Goal: Book appointment/travel/reservation

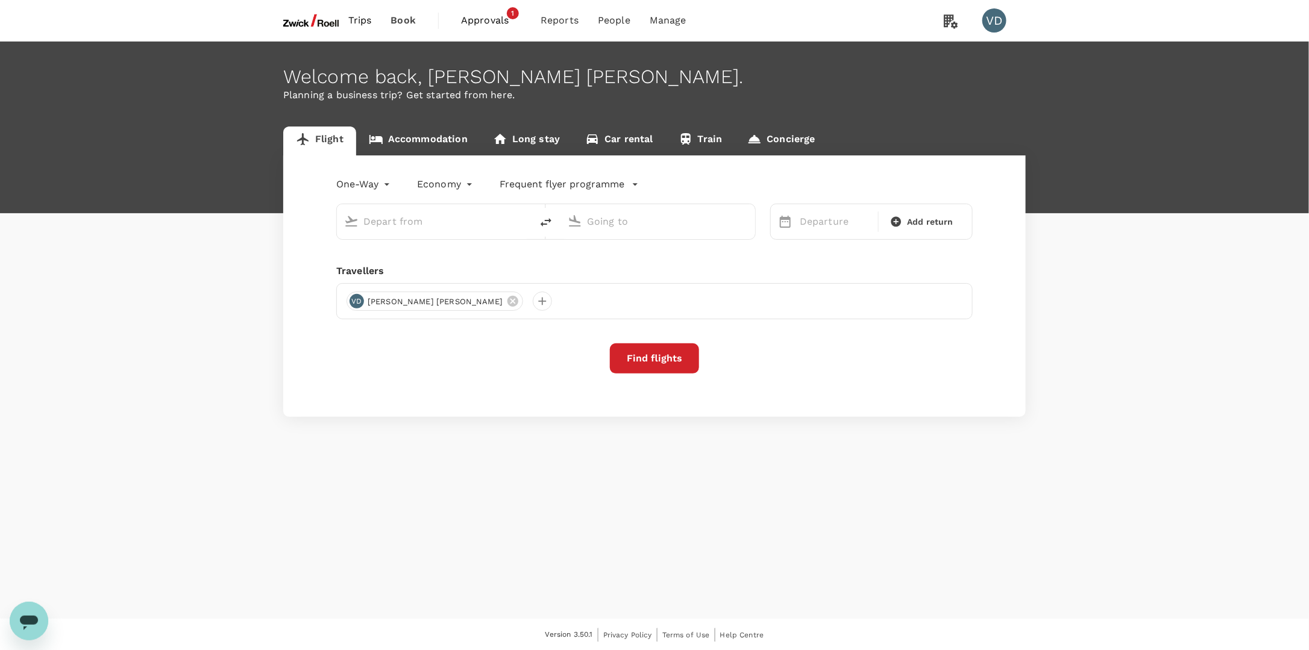
type input "Incheon Intl (ICN)"
type input "[GEOGRAPHIC_DATA], [GEOGRAPHIC_DATA] (any)"
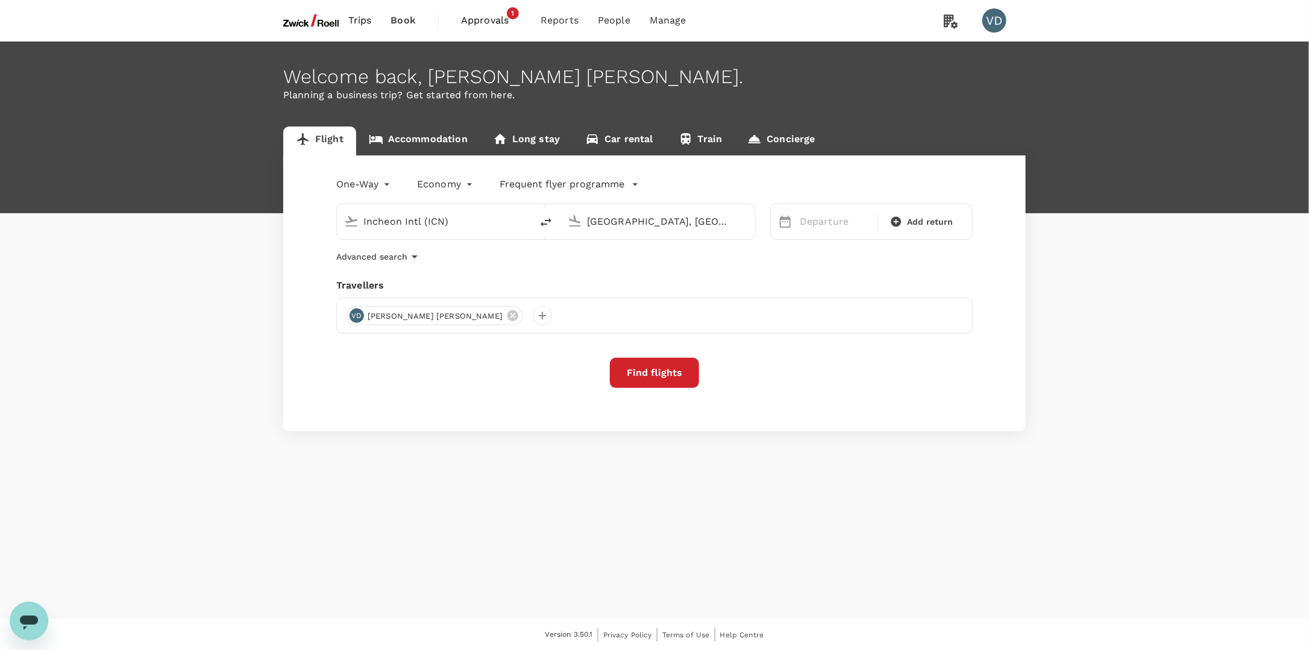
click at [500, 23] on span "Approvals" at bounding box center [491, 20] width 60 height 14
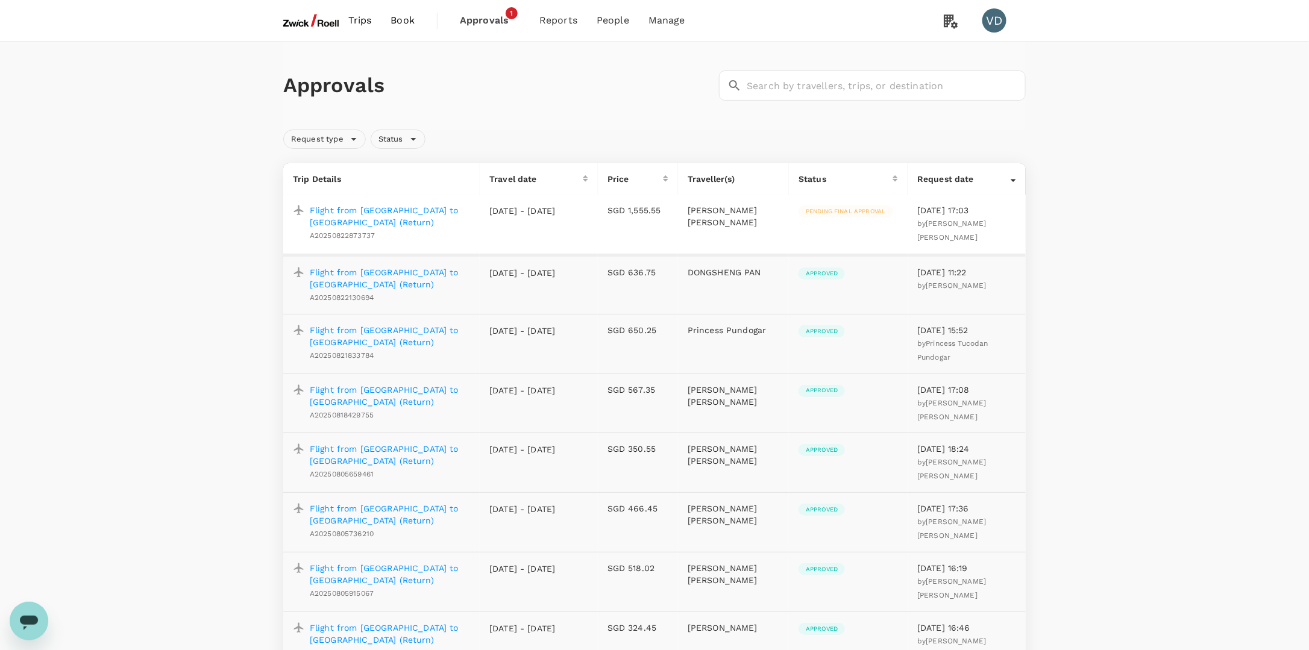
click at [393, 209] on p "Flight from [GEOGRAPHIC_DATA] to [GEOGRAPHIC_DATA] (Return)" at bounding box center [390, 216] width 160 height 24
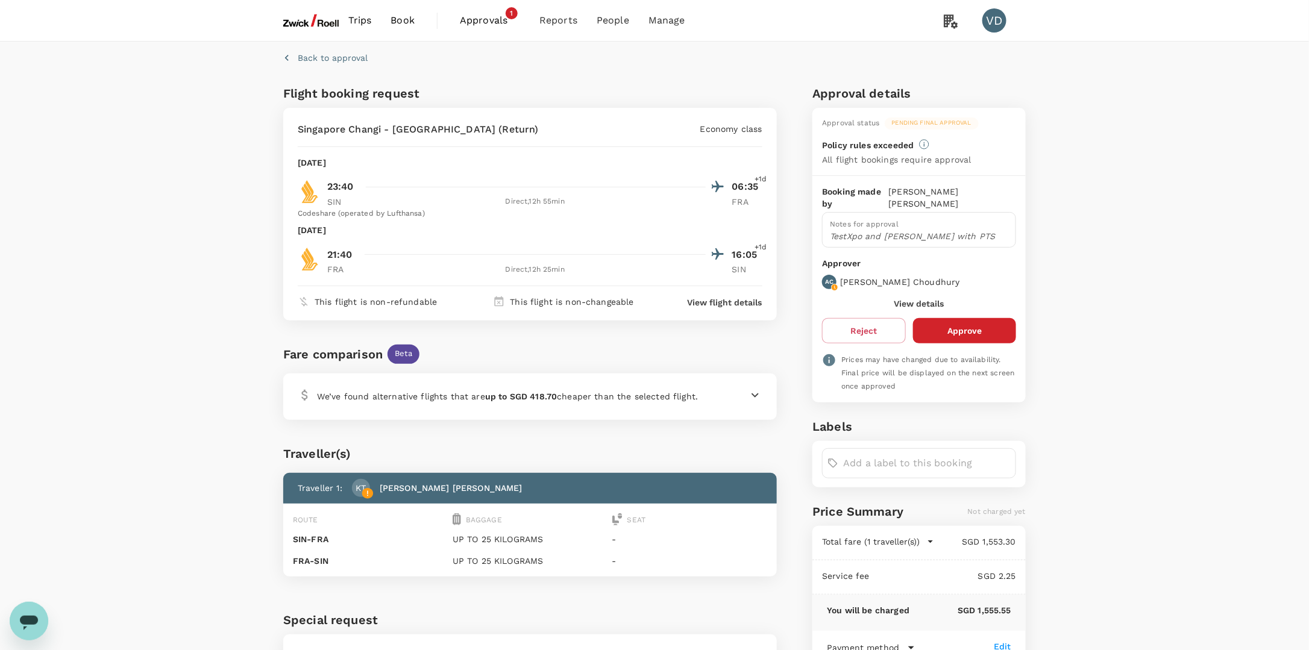
click at [755, 392] on icon at bounding box center [755, 395] width 14 height 14
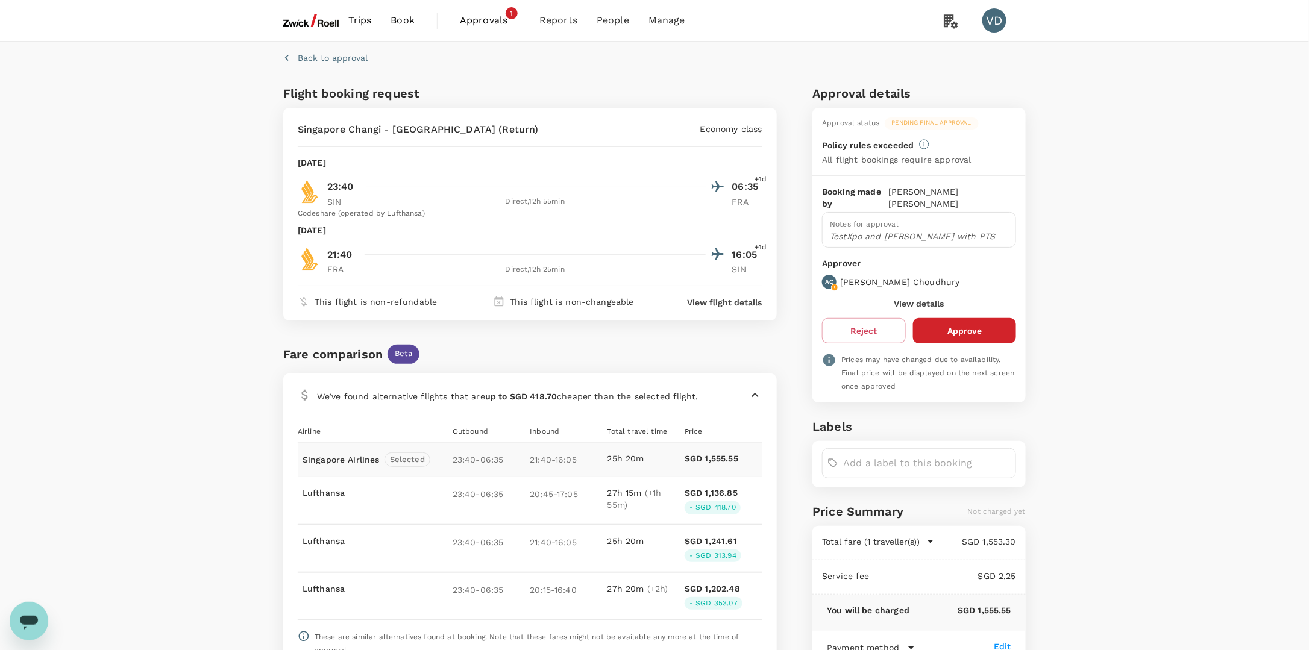
click at [761, 393] on icon at bounding box center [755, 395] width 14 height 14
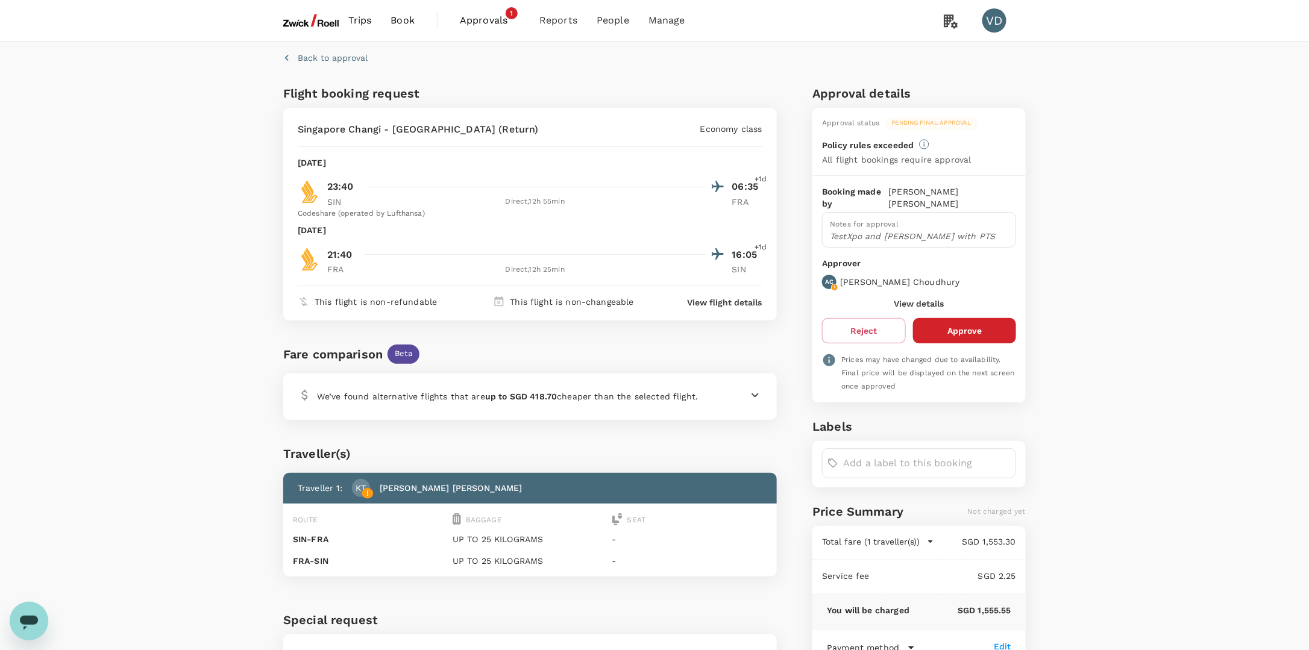
click at [307, 17] on img at bounding box center [310, 20] width 55 height 27
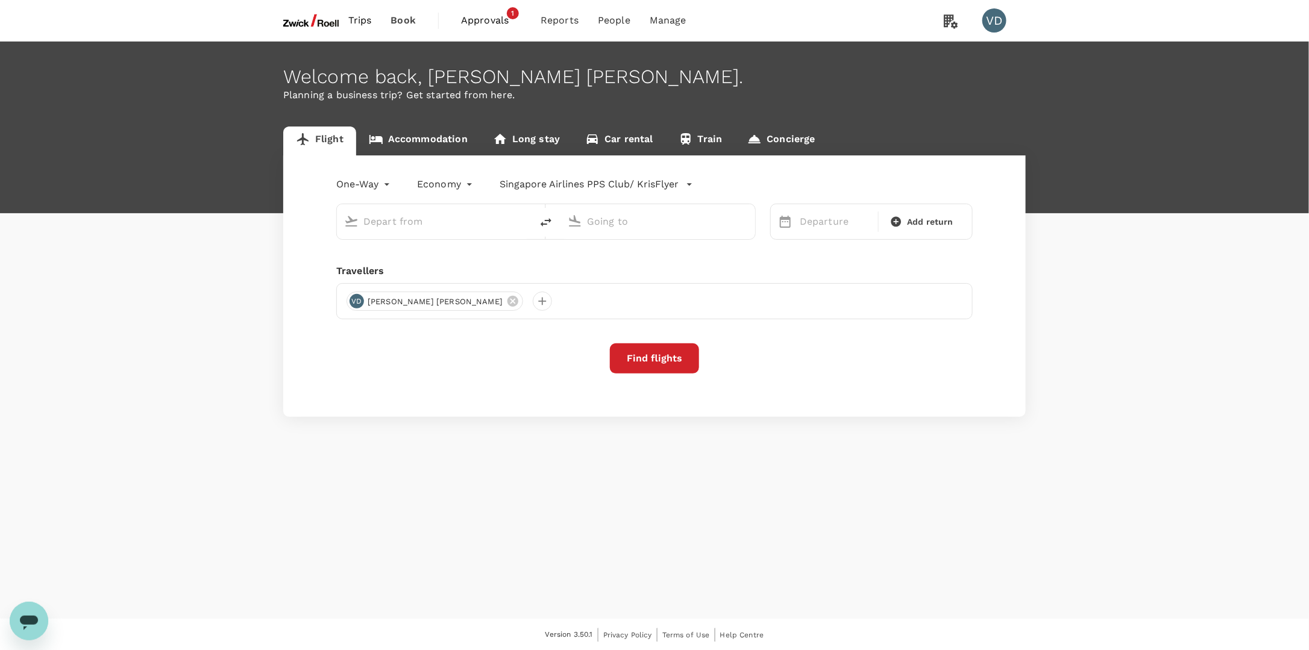
type input "Incheon Intl (ICN)"
type input "[GEOGRAPHIC_DATA], [GEOGRAPHIC_DATA] (any)"
type input "Incheon Intl (ICN)"
type input "[GEOGRAPHIC_DATA], [GEOGRAPHIC_DATA] (any)"
